Goal: Information Seeking & Learning: Learn about a topic

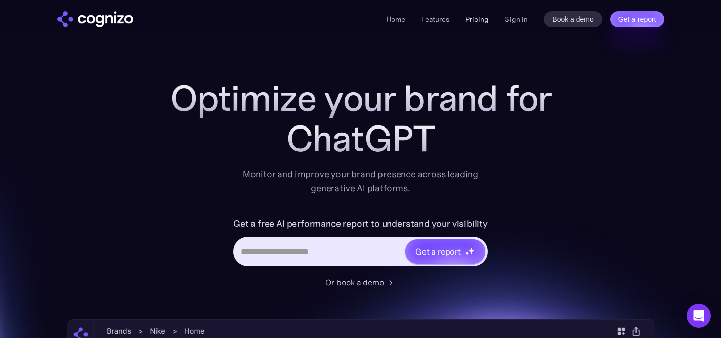
click at [481, 20] on link "Pricing" at bounding box center [477, 19] width 23 height 9
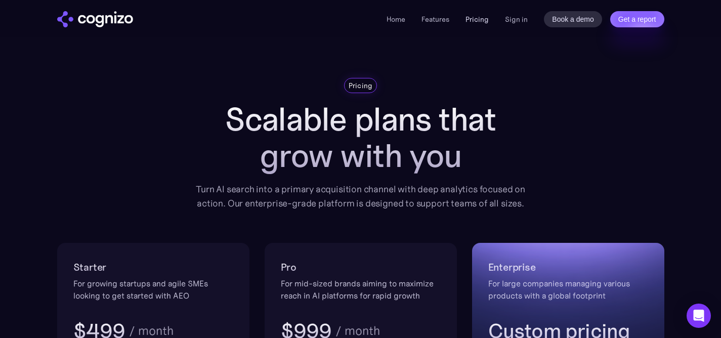
click at [485, 18] on link "Pricing" at bounding box center [477, 19] width 23 height 9
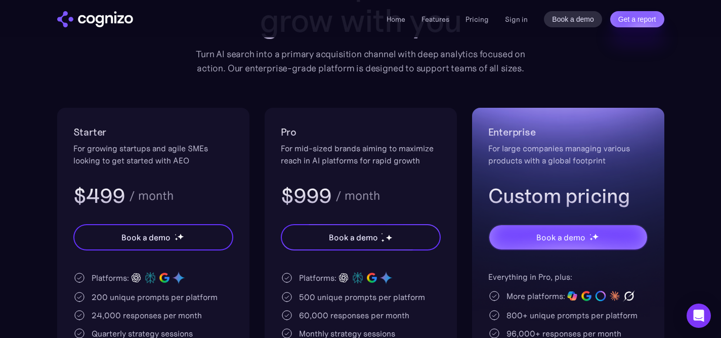
scroll to position [134, 0]
